Goal: Information Seeking & Learning: Find specific fact

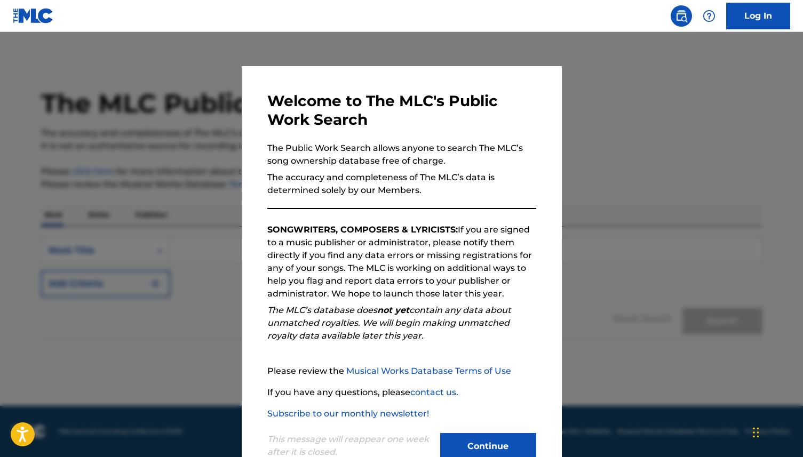
click at [496, 433] on div "This message will reappear one week after it is closed. Continue" at bounding box center [401, 441] width 269 height 42
click at [492, 446] on button "Continue" at bounding box center [488, 446] width 96 height 27
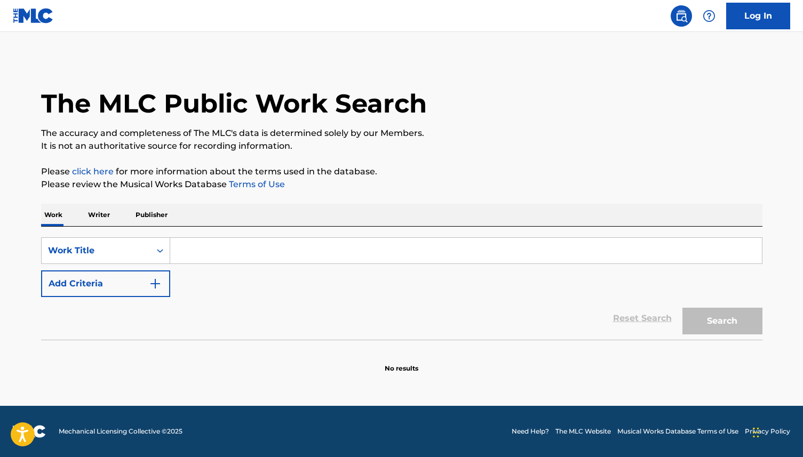
click at [233, 242] on input "Search Form" at bounding box center [465, 251] width 591 height 26
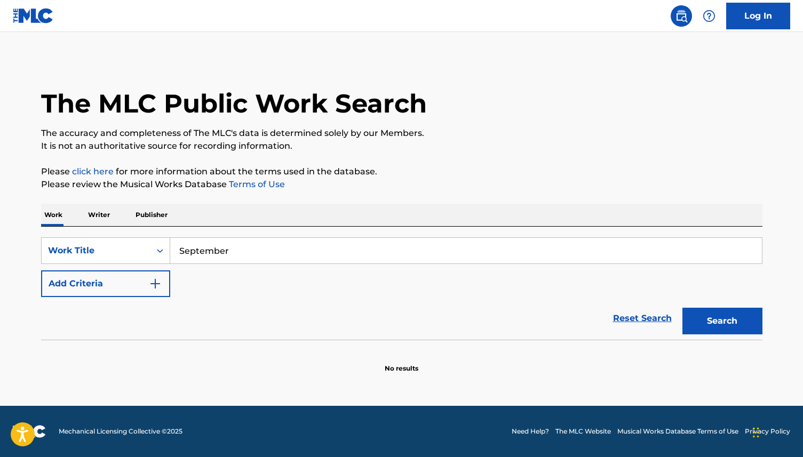
type input "September"
click at [682, 308] on button "Search" at bounding box center [722, 321] width 80 height 27
click at [725, 332] on button "Search" at bounding box center [722, 321] width 80 height 27
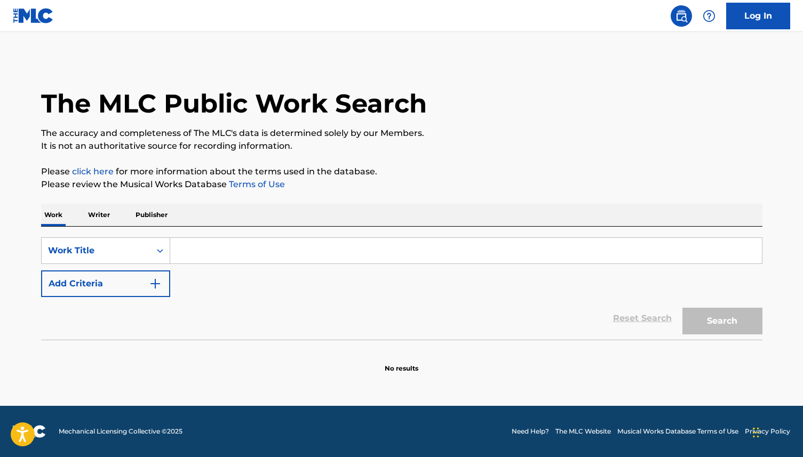
click at [567, 249] on input "Search Form" at bounding box center [465, 251] width 591 height 26
type input "September"
click at [745, 319] on button "Search" at bounding box center [722, 321] width 80 height 27
click at [304, 246] on input "Search Form" at bounding box center [465, 251] width 591 height 26
click at [285, 295] on div "SearchWithCriteria63d9efbe-58a3-4efc-a739-208fb1edbd5b Work Title Add Criteria" at bounding box center [401, 267] width 721 height 60
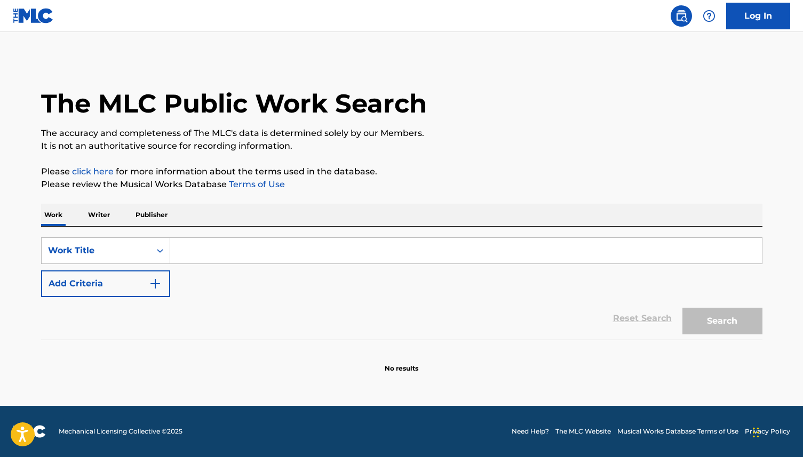
click at [259, 252] on input "Search Form" at bounding box center [465, 251] width 591 height 26
type input "September"
click at [701, 319] on button "Search" at bounding box center [722, 321] width 80 height 27
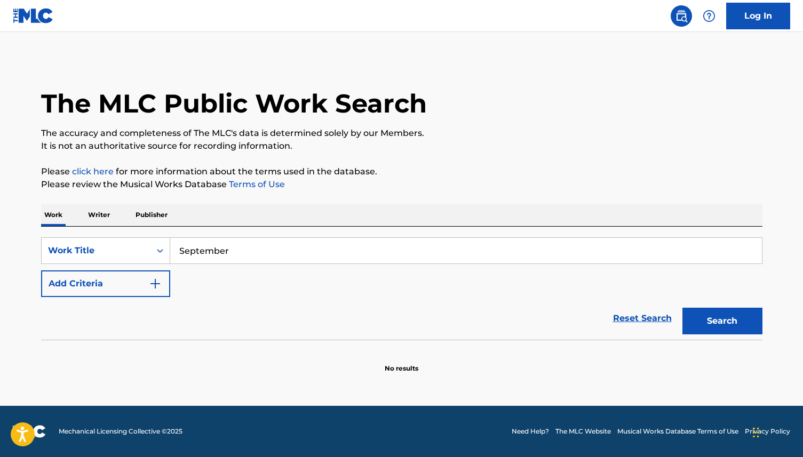
click at [625, 183] on p "Please review the Musical Works Database Terms of Use" at bounding box center [401, 184] width 721 height 13
click at [728, 326] on button "Search" at bounding box center [722, 321] width 80 height 27
click at [707, 324] on button "Search" at bounding box center [722, 321] width 80 height 27
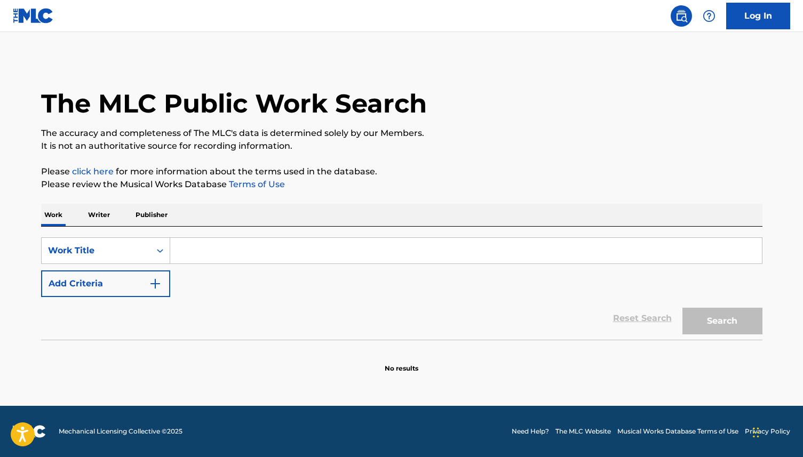
click at [385, 249] on input "Search Form" at bounding box center [465, 251] width 591 height 26
type input "September"
click at [716, 322] on button "Search" at bounding box center [722, 321] width 80 height 27
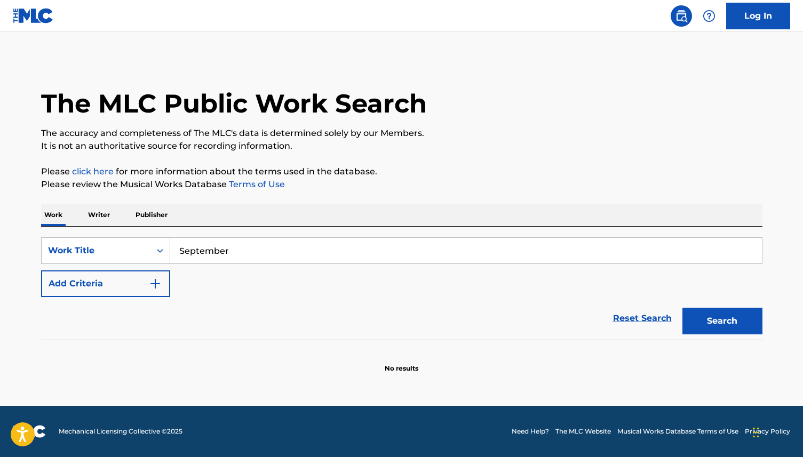
click at [102, 222] on p "Writer" at bounding box center [99, 215] width 28 height 22
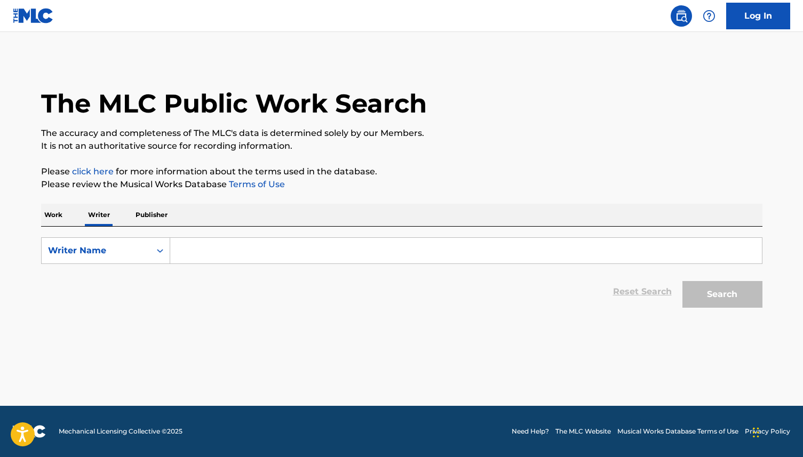
click at [231, 259] on input "Search Form" at bounding box center [465, 251] width 591 height 26
paste input "Earth, Wind & Fire"
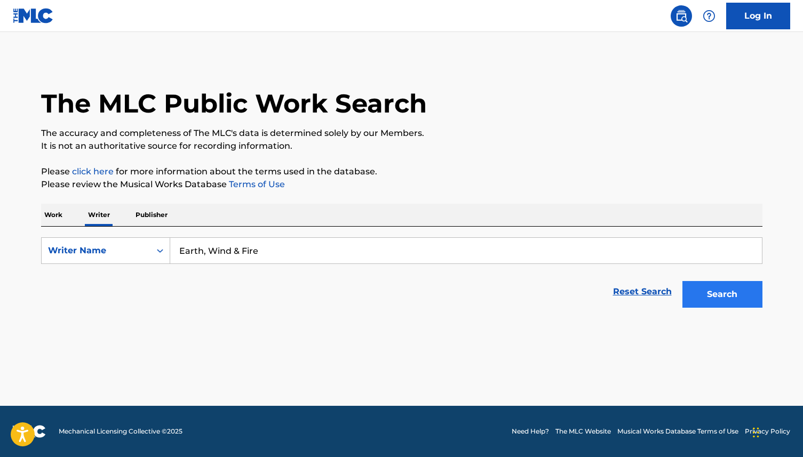
type input "Earth, Wind & Fire"
click at [738, 300] on button "Search" at bounding box center [722, 294] width 80 height 27
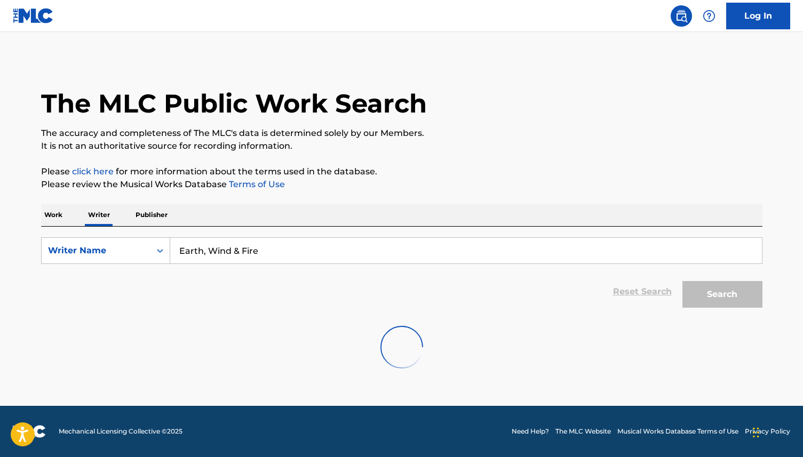
click at [50, 220] on p "Work" at bounding box center [53, 215] width 25 height 22
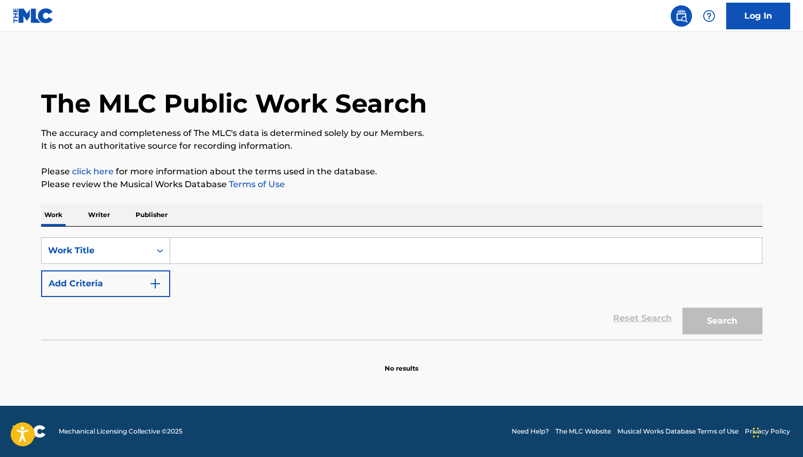
click at [162, 235] on div "SearchWithCriteria1619bd38-c0d2-4d14-943a-54bc0ec9a615 Work Title Add Criteria …" at bounding box center [401, 283] width 721 height 113
click at [186, 242] on input "Search Form" at bounding box center [465, 251] width 591 height 26
type input "September"
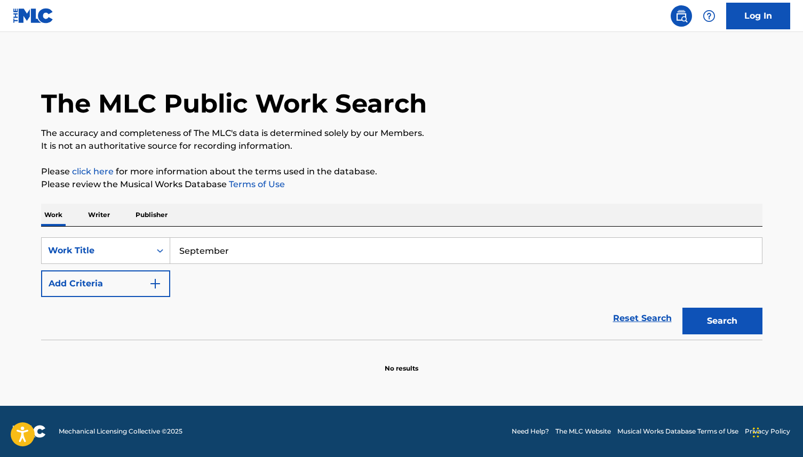
click at [769, 305] on div "The MLC Public Work Search The accuracy and completeness of The MLC's data is d…" at bounding box center [401, 216] width 747 height 315
click at [723, 319] on button "Search" at bounding box center [722, 321] width 80 height 27
